Goal: Check status: Check status

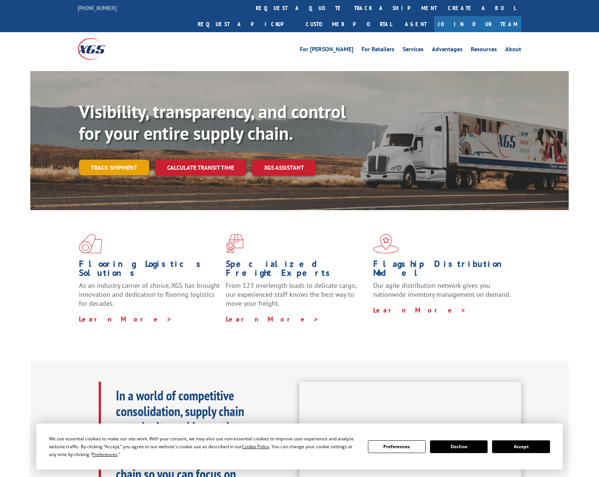
click at [117, 160] on link "Track shipment" at bounding box center [114, 168] width 70 height 16
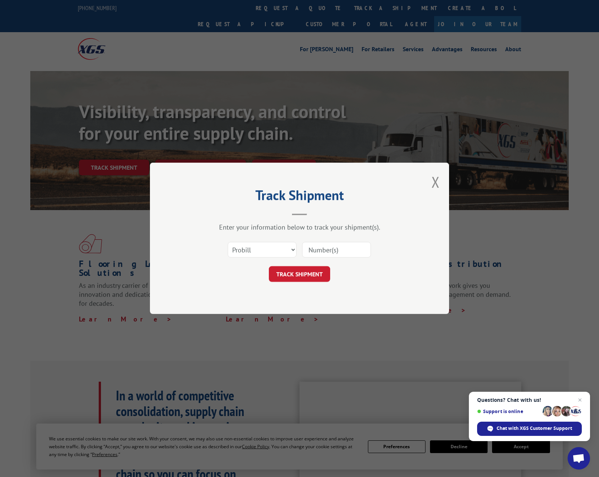
click at [333, 251] on input at bounding box center [336, 250] width 69 height 16
paste input "17009441"
type input "17009441"
click at [292, 249] on select "Select category... Probill BOL PO" at bounding box center [262, 250] width 69 height 16
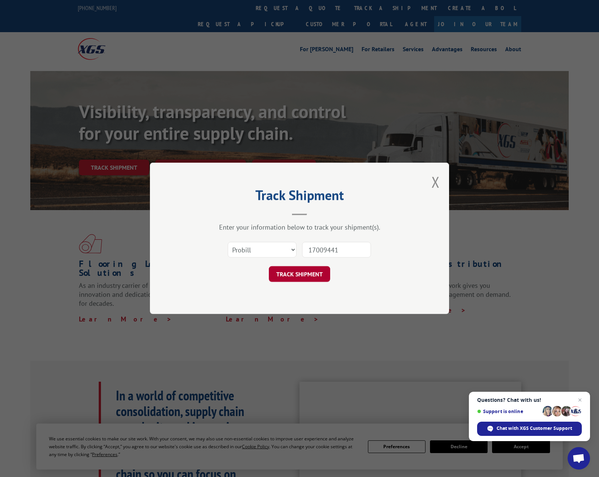
click at [305, 276] on button "TRACK SHIPMENT" at bounding box center [299, 274] width 61 height 16
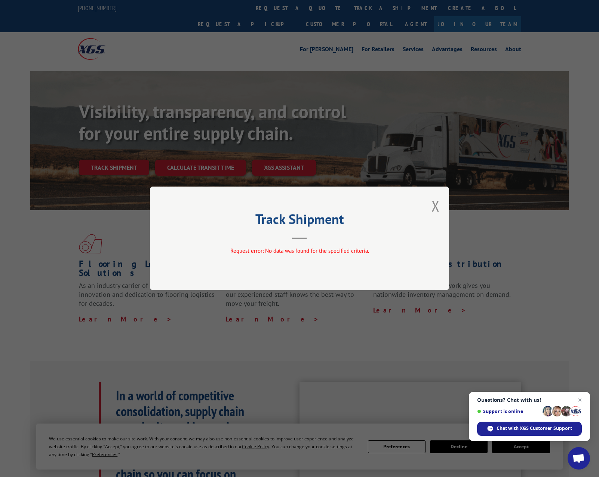
click at [284, 256] on div "Request error: No data was found for the specified criteria." at bounding box center [299, 252] width 224 height 11
click at [435, 206] on button "Close modal" at bounding box center [435, 206] width 8 height 20
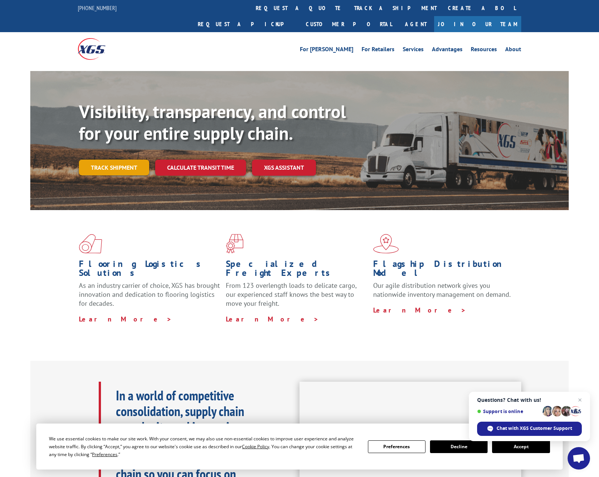
click at [120, 160] on link "Track shipment" at bounding box center [114, 168] width 70 height 16
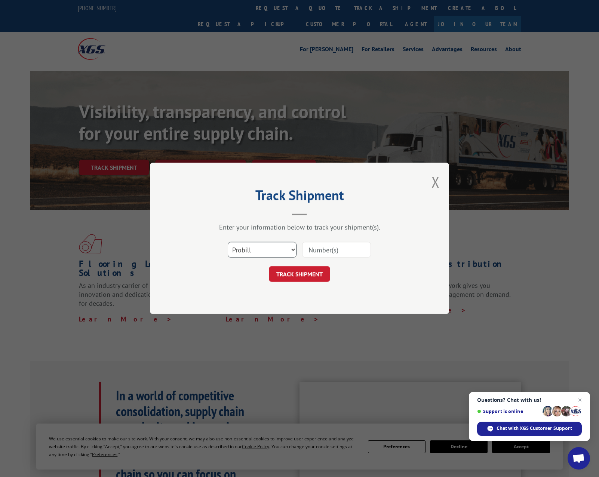
click at [291, 249] on select "Select category... Probill BOL PO" at bounding box center [262, 250] width 69 height 16
select select "bol"
click at [228, 242] on select "Select category... Probill BOL PO" at bounding box center [262, 250] width 69 height 16
click at [325, 257] on input at bounding box center [336, 250] width 69 height 16
paste input "17009441"
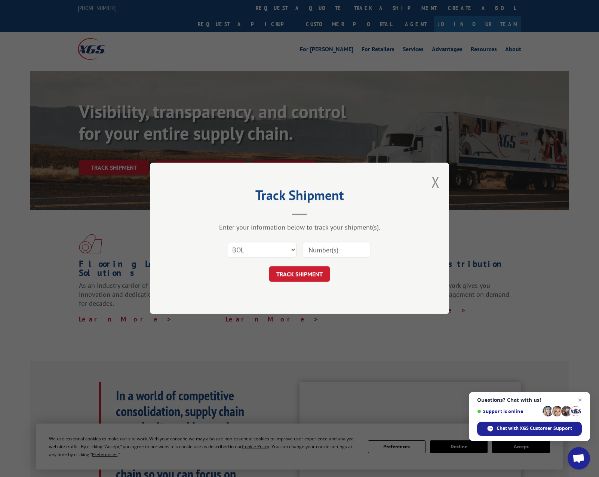
type input "17009441"
click button "TRACK SHIPMENT" at bounding box center [299, 274] width 61 height 16
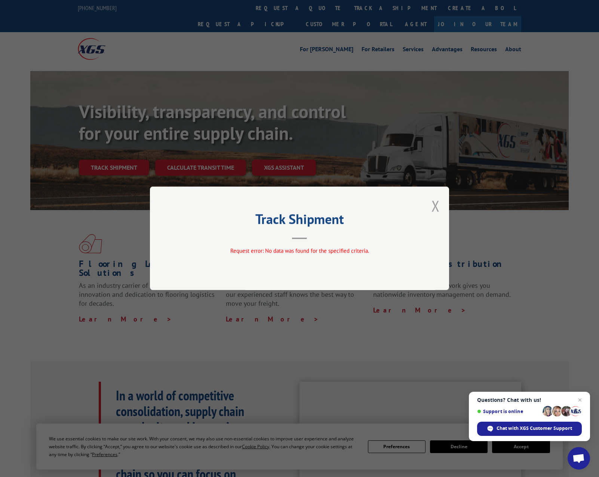
click at [436, 204] on button "Close modal" at bounding box center [435, 206] width 8 height 20
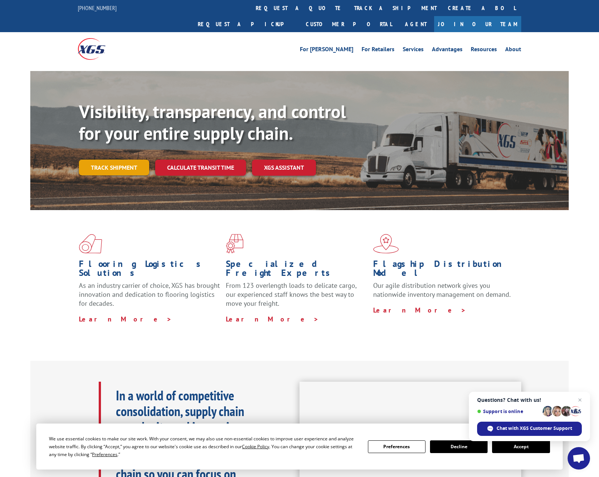
click at [93, 160] on link "Track shipment" at bounding box center [114, 168] width 70 height 16
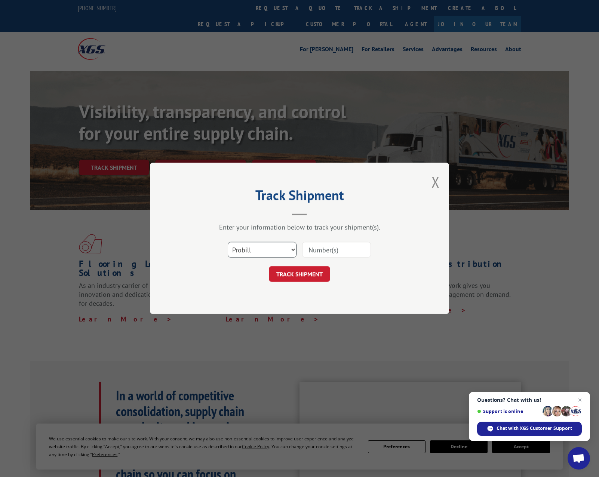
click at [278, 250] on select "Select category... Probill BOL PO" at bounding box center [262, 250] width 69 height 16
select select "po"
click at [228, 242] on select "Select category... Probill BOL PO" at bounding box center [262, 250] width 69 height 16
click at [329, 247] on input at bounding box center [336, 250] width 69 height 16
paste input "17009441"
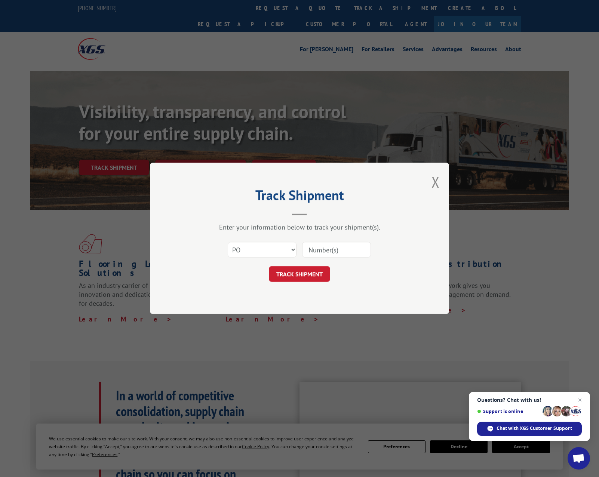
type input "17009441"
click button "TRACK SHIPMENT" at bounding box center [299, 274] width 61 height 16
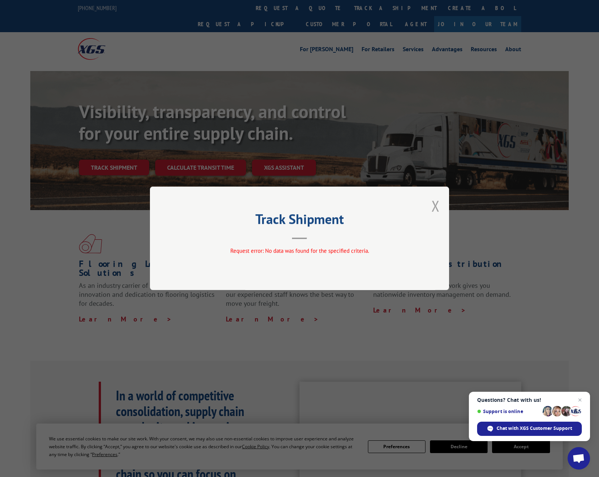
click at [434, 204] on button "Close modal" at bounding box center [435, 206] width 8 height 20
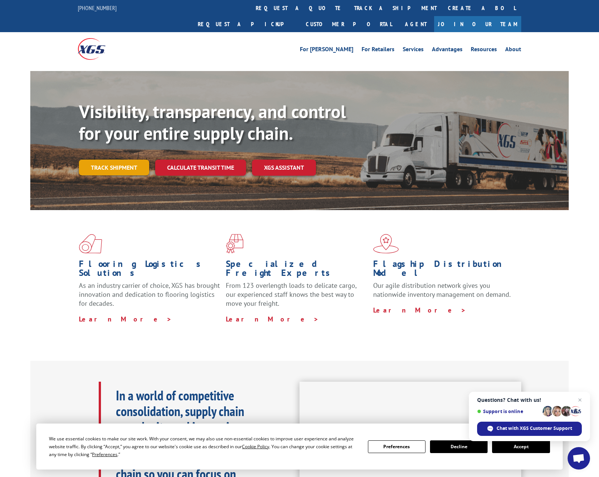
click at [114, 160] on link "Track shipment" at bounding box center [114, 168] width 70 height 16
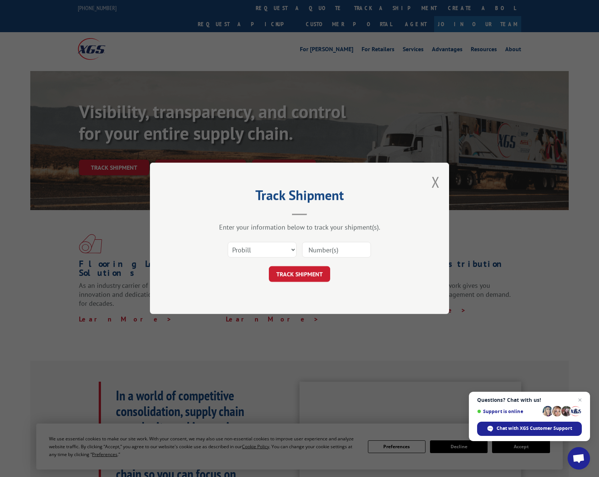
click at [328, 250] on input at bounding box center [336, 250] width 69 height 16
click at [433, 185] on button "Close modal" at bounding box center [435, 182] width 8 height 20
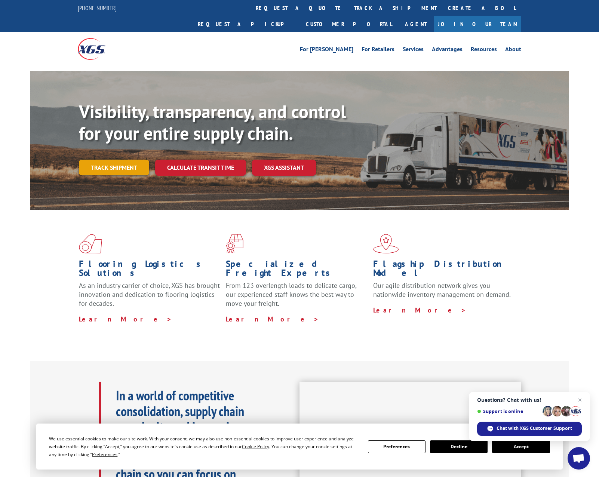
click at [105, 160] on link "Track shipment" at bounding box center [114, 168] width 70 height 16
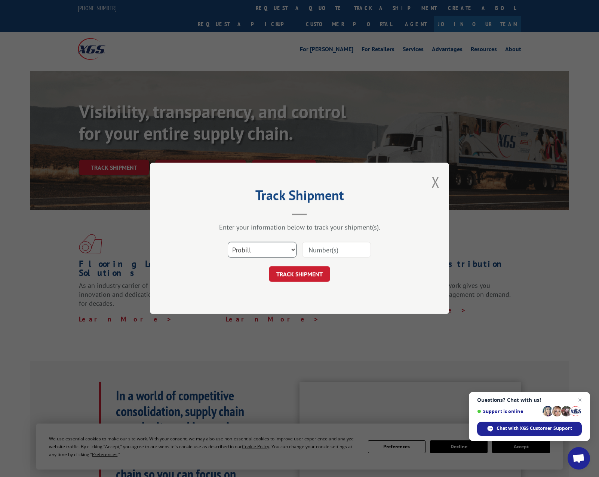
click at [294, 250] on select "Select category... Probill BOL PO" at bounding box center [262, 250] width 69 height 16
select select "po"
click at [228, 242] on select "Select category... Probill BOL PO" at bounding box center [262, 250] width 69 height 16
click at [331, 254] on input at bounding box center [336, 250] width 69 height 16
paste input "17592409"
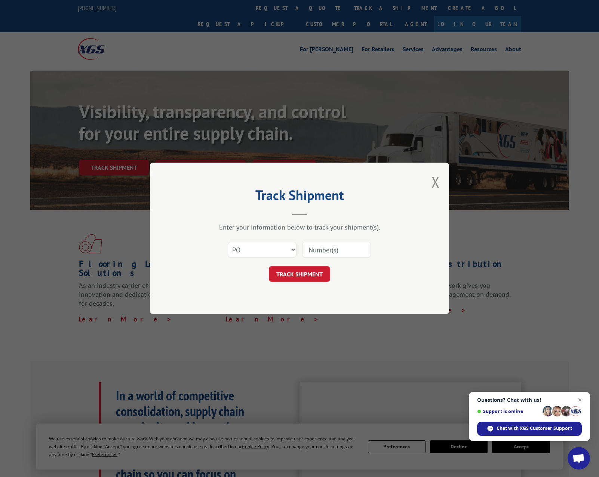
type input "17592409"
click button "TRACK SHIPMENT" at bounding box center [299, 274] width 61 height 16
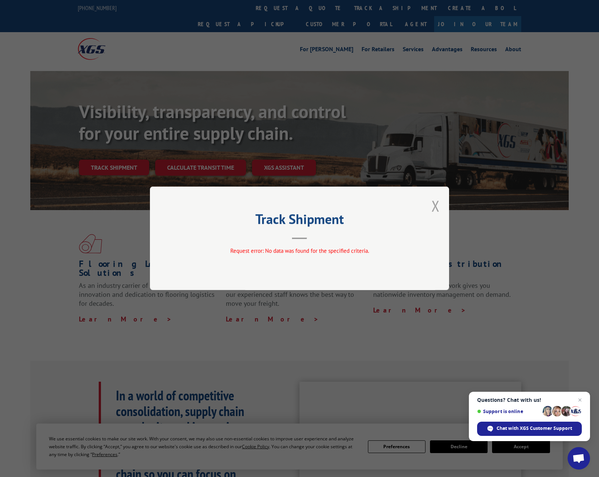
click at [434, 204] on button "Close modal" at bounding box center [435, 206] width 8 height 20
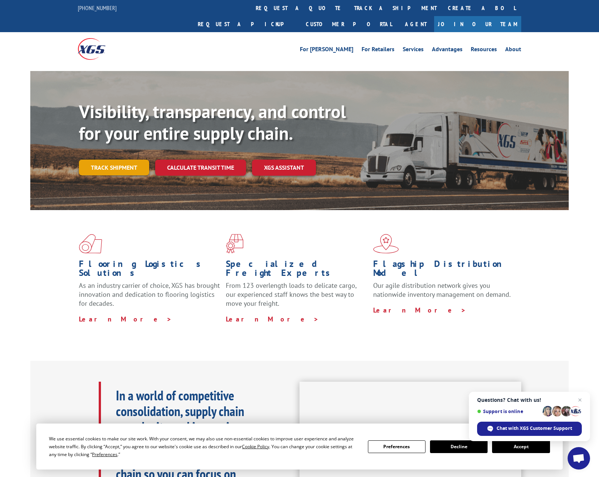
click at [120, 160] on link "Track shipment" at bounding box center [114, 168] width 70 height 16
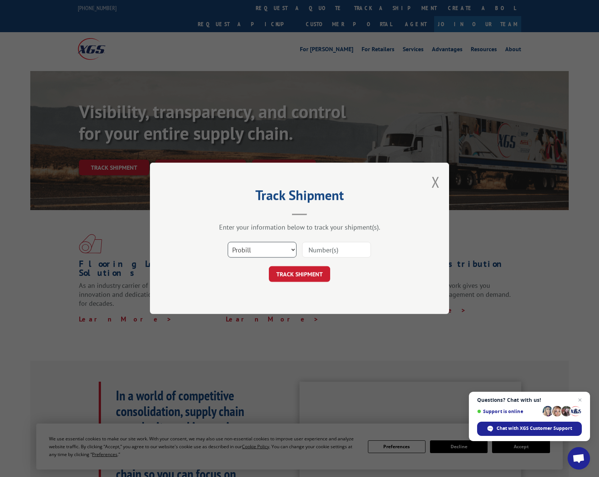
click at [295, 247] on select "Select category... Probill BOL PO" at bounding box center [262, 250] width 69 height 16
select select "bol"
click at [228, 242] on select "Select category... Probill BOL PO" at bounding box center [262, 250] width 69 height 16
click at [333, 243] on input at bounding box center [336, 250] width 69 height 16
paste input "17592409"
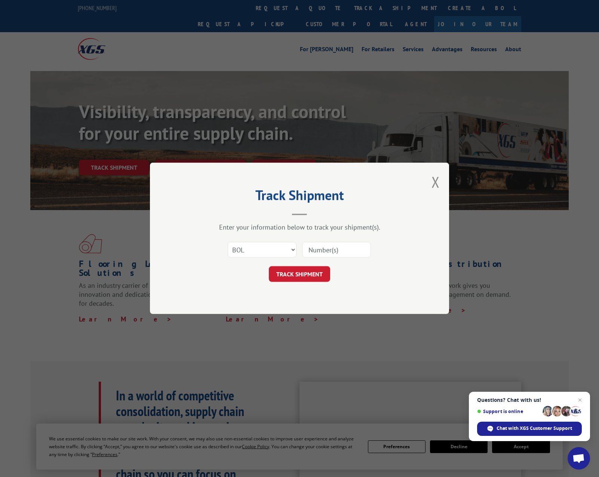
type input "17592409"
click button "TRACK SHIPMENT" at bounding box center [299, 274] width 61 height 16
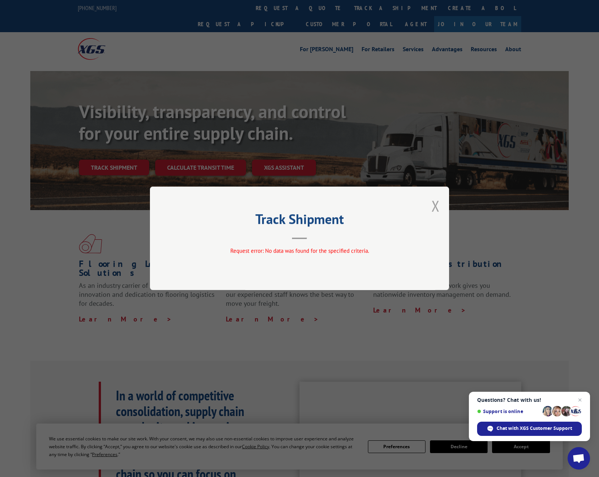
click at [436, 204] on button "Close modal" at bounding box center [435, 206] width 8 height 20
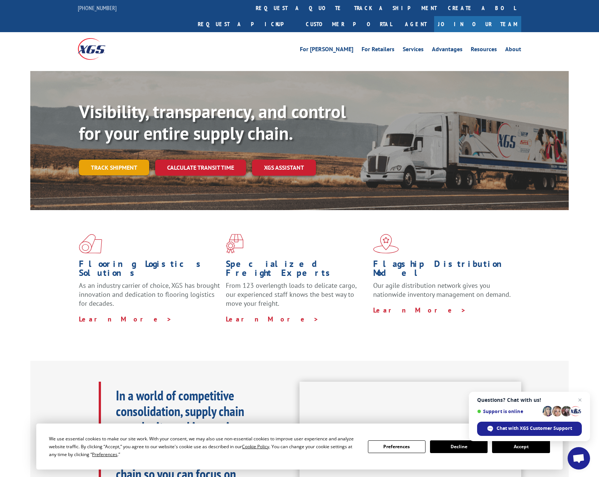
click at [111, 160] on link "Track shipment" at bounding box center [114, 168] width 70 height 16
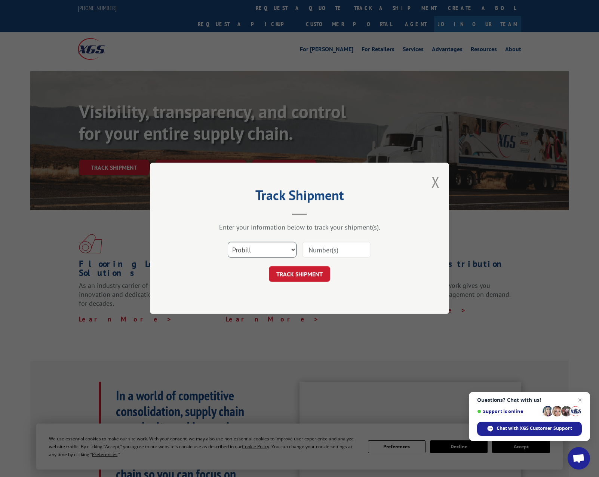
click at [293, 250] on select "Select category... Probill BOL PO" at bounding box center [262, 250] width 69 height 16
click at [228, 242] on select "Select category... Probill BOL PO" at bounding box center [262, 250] width 69 height 16
click at [325, 250] on input at bounding box center [336, 250] width 69 height 16
paste input "17592409"
type input "17592409"
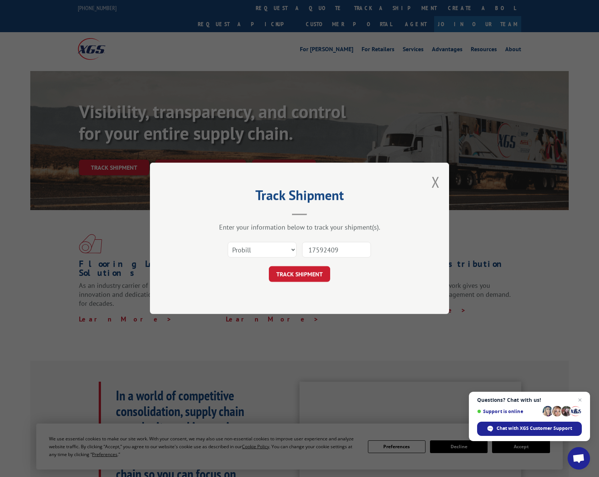
click button "TRACK SHIPMENT" at bounding box center [299, 274] width 61 height 16
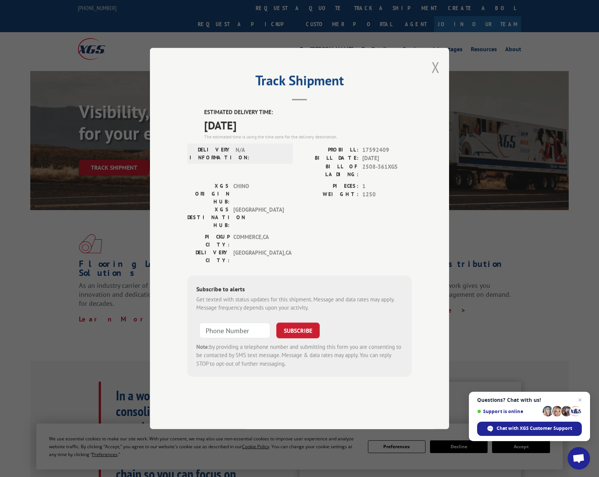
click at [439, 77] on button "Close modal" at bounding box center [435, 67] width 8 height 20
